Goal: Information Seeking & Learning: Check status

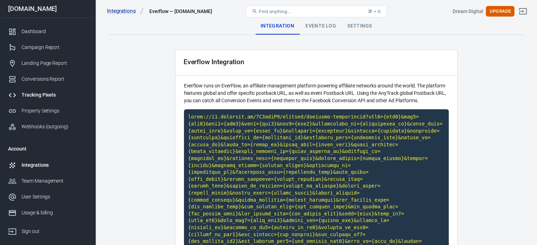
click at [59, 96] on div "Tracking Pixels" at bounding box center [55, 94] width 66 height 7
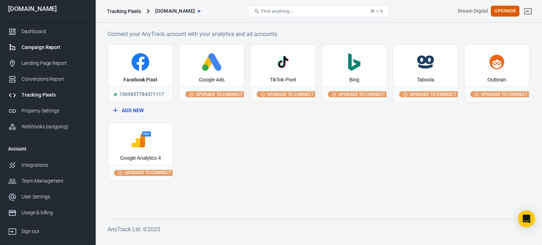
click at [38, 50] on div "Campaign Report" at bounding box center [55, 47] width 66 height 7
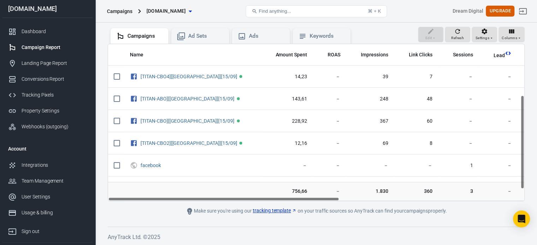
scroll to position [105, 0]
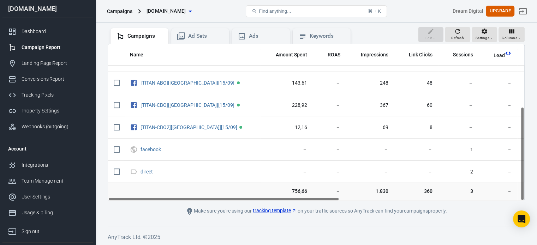
drag, startPoint x: 523, startPoint y: 86, endPoint x: 521, endPoint y: 159, distance: 73.1
click at [521, 159] on div "Name Amount Spent ROAS Impressions Link Clicks Sessions Lead Purchase Revenue A…" at bounding box center [316, 122] width 416 height 157
drag, startPoint x: 263, startPoint y: 198, endPoint x: 234, endPoint y: 208, distance: 29.9
click at [234, 208] on main "Verify Ads Integration on Pixel Settings to display your campaigns AnyTrack rel…" at bounding box center [316, 90] width 417 height 251
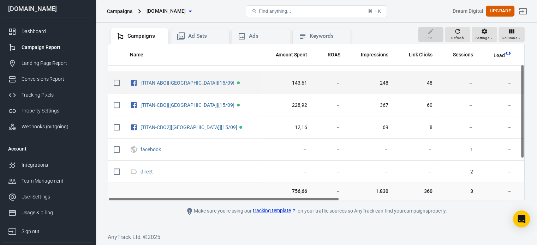
scroll to position [0, 0]
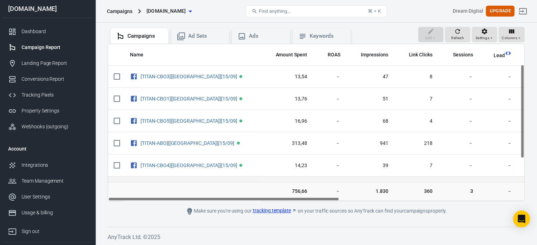
click at [522, 87] on tbody "[TITAN-CBO3][[GEOGRAPHIC_DATA]][15/09] 13,54 － 47 8 － － － － － － － － － [[GEOGRAP…" at bounding box center [506, 177] width 797 height 222
